Goal: Task Accomplishment & Management: Manage account settings

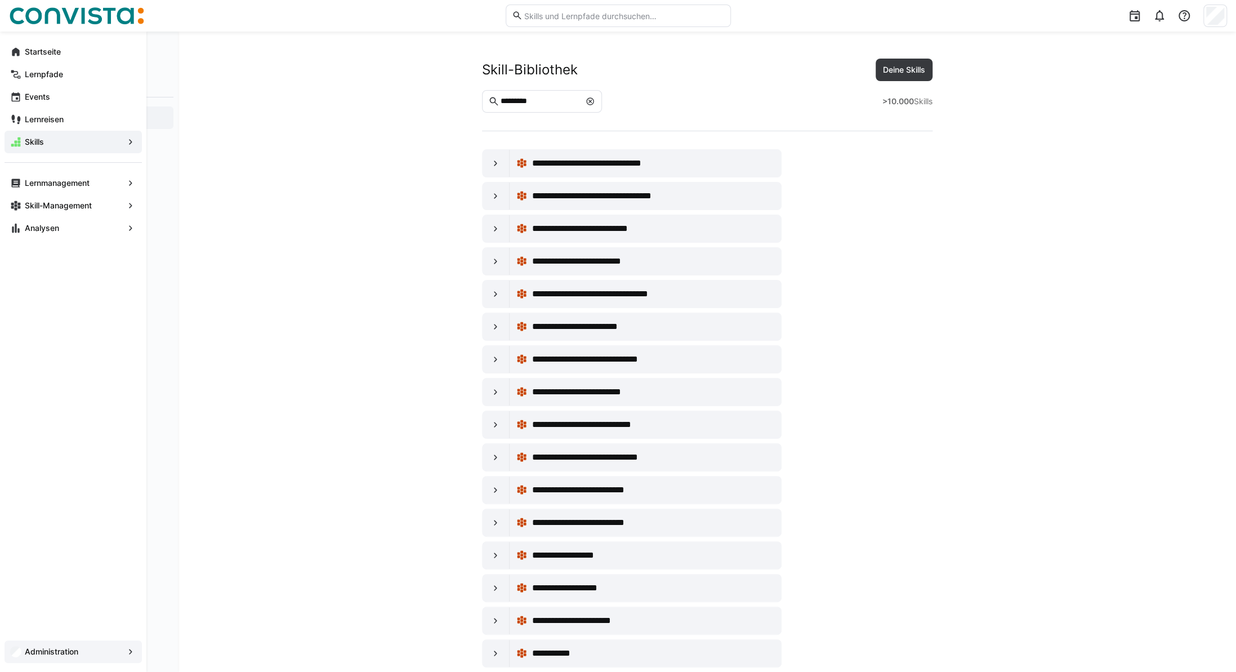
click at [33, 656] on span "Administration" at bounding box center [73, 651] width 100 height 11
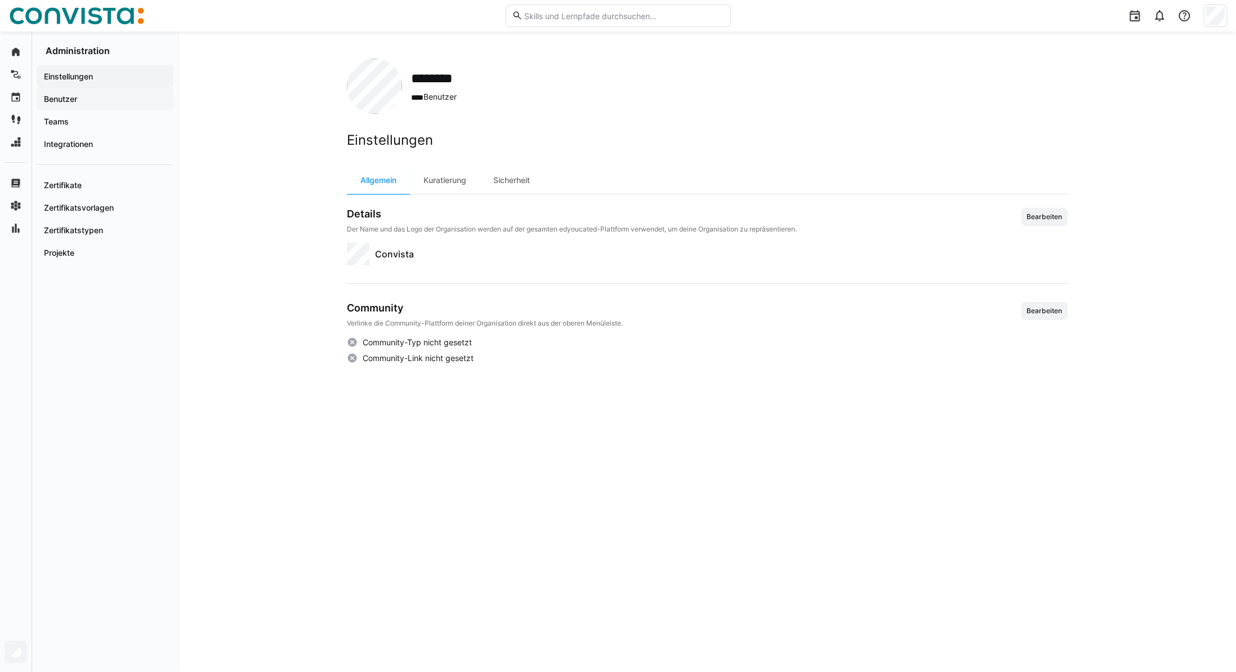
click at [0, 0] on app-navigation-label "Benutzer" at bounding box center [0, 0] width 0 height 0
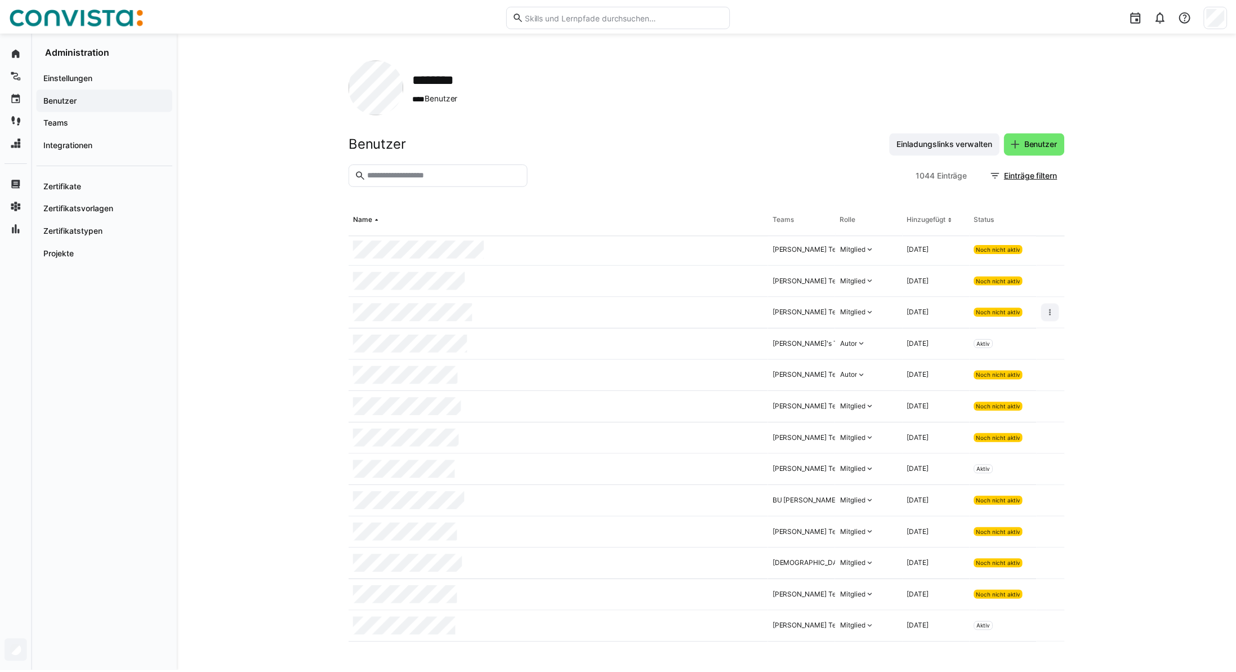
scroll to position [619, 0]
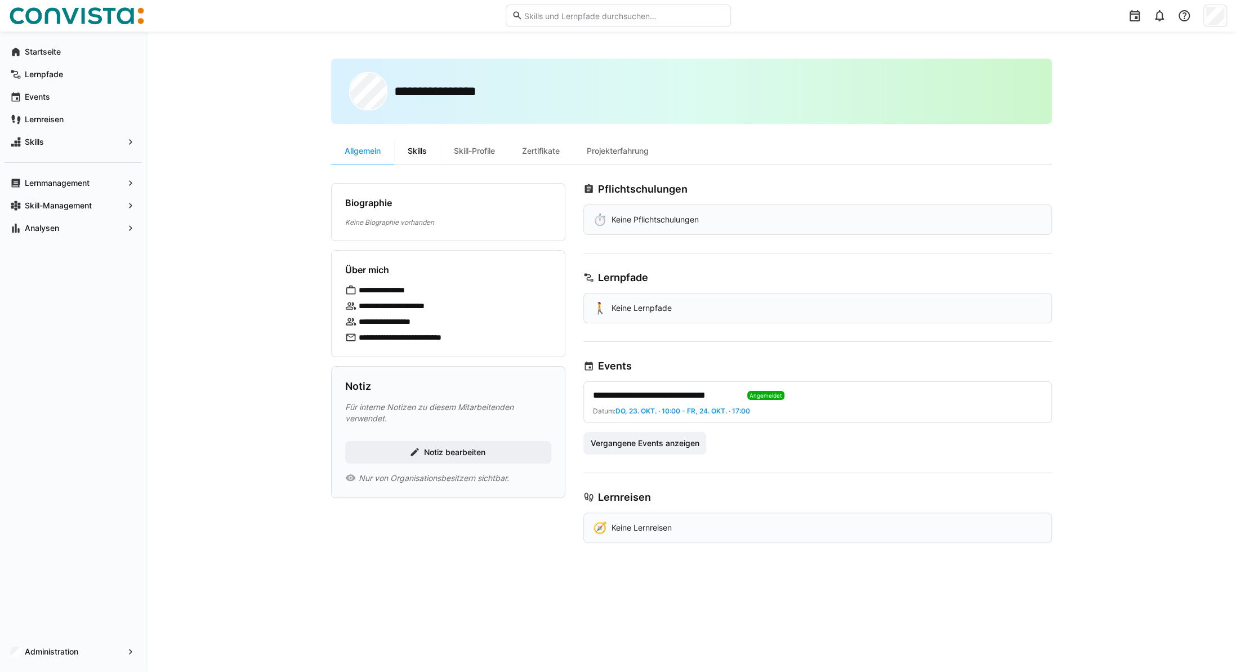
click at [422, 153] on div "Skills" at bounding box center [417, 150] width 46 height 27
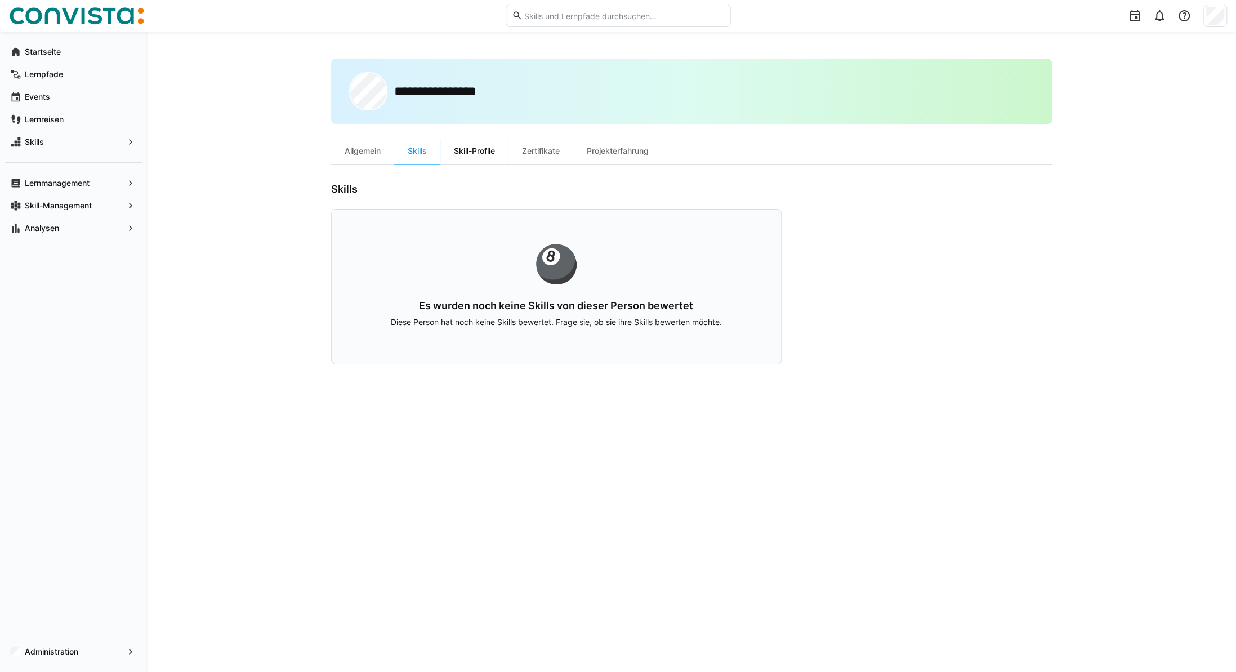
click at [490, 149] on div "Skill-Profile" at bounding box center [474, 150] width 68 height 27
click at [344, 147] on div "Allgemein" at bounding box center [362, 150] width 63 height 27
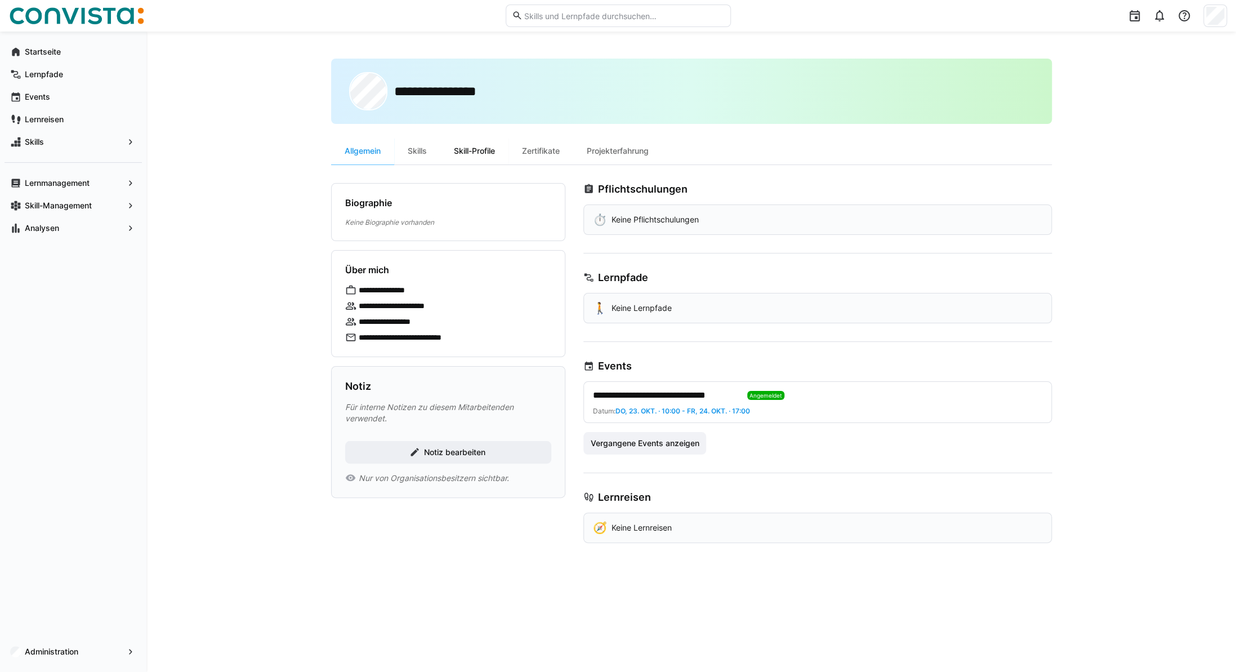
click at [470, 150] on div "Skill-Profile" at bounding box center [474, 150] width 68 height 27
